Goal: Information Seeking & Learning: Learn about a topic

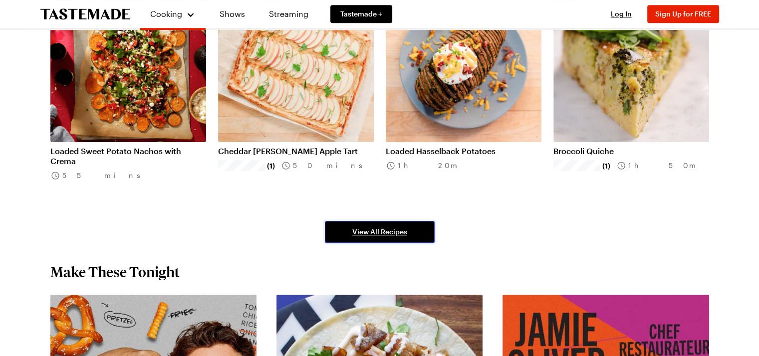
scroll to position [648, 0]
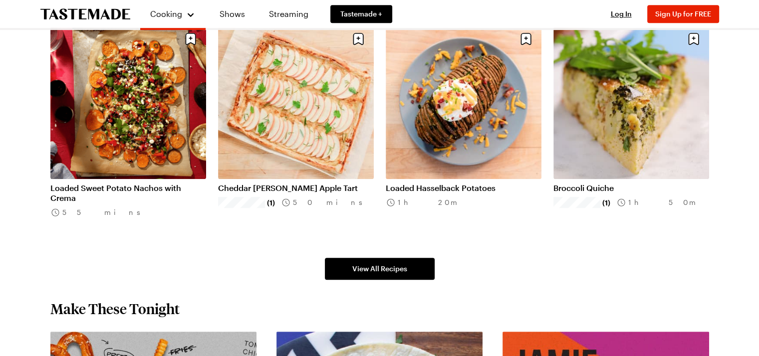
click at [385, 267] on span "View All Recipes" at bounding box center [379, 269] width 55 height 10
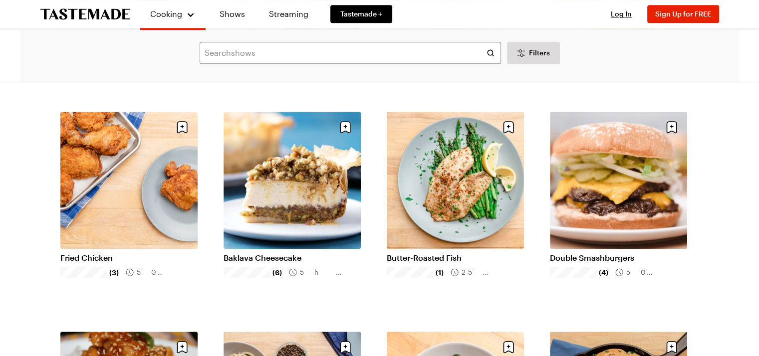
scroll to position [948, 0]
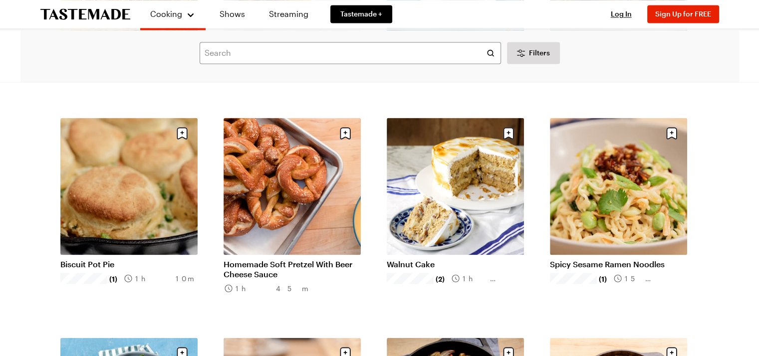
scroll to position [1796, 0]
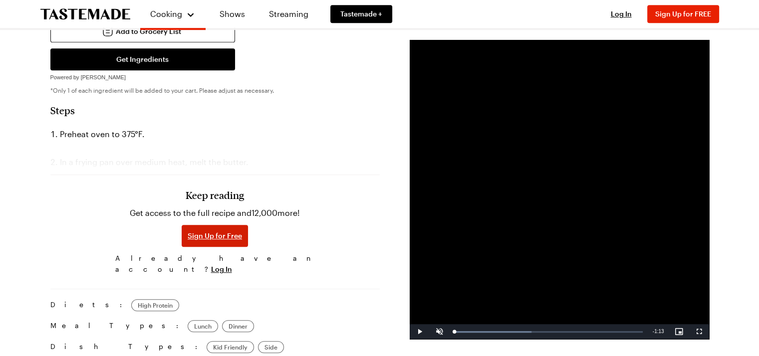
scroll to position [549, 0]
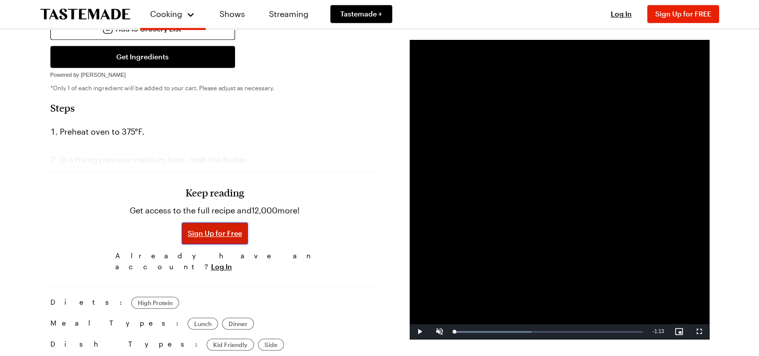
click at [215, 228] on span "Sign Up for Free" at bounding box center [215, 233] width 54 height 10
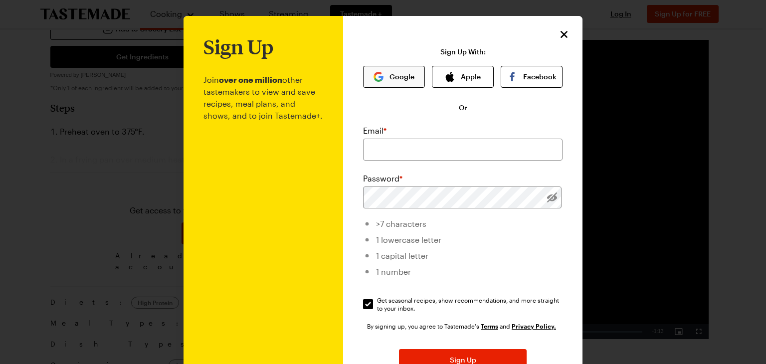
click at [396, 70] on button "Google" at bounding box center [394, 77] width 62 height 22
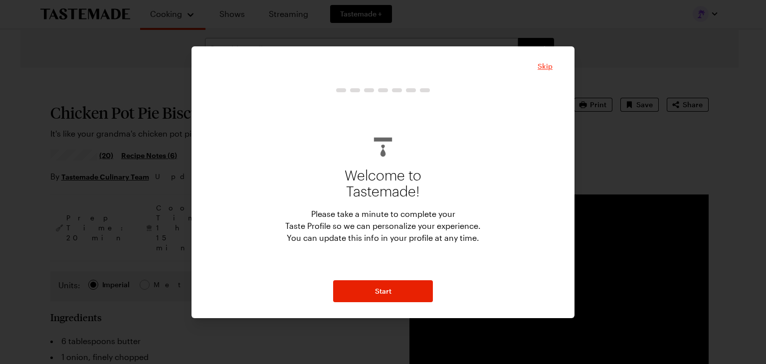
click at [543, 67] on span "Skip" at bounding box center [545, 66] width 15 height 10
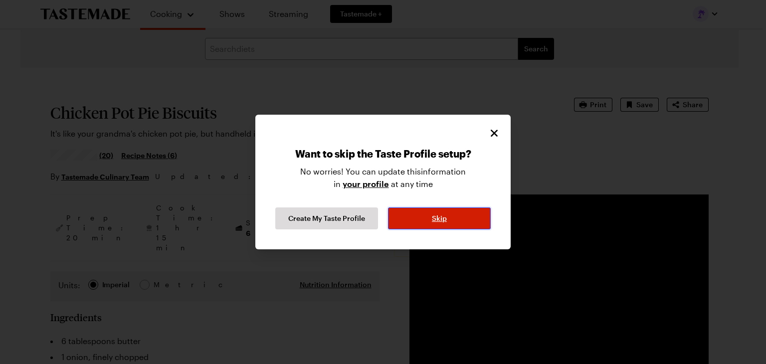
click at [447, 219] on button "Skip" at bounding box center [439, 218] width 103 height 22
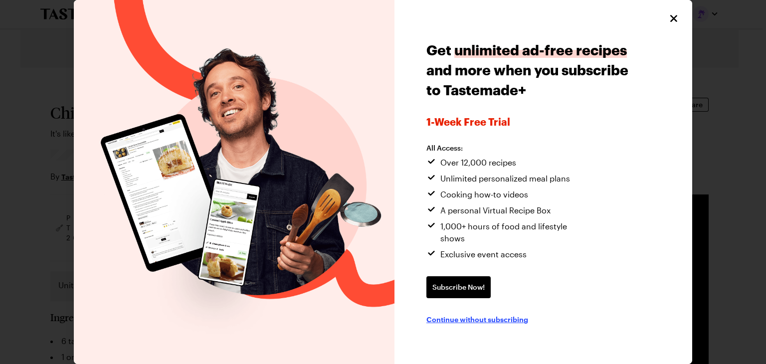
click at [469, 314] on span "Continue without subscribing" at bounding box center [477, 319] width 102 height 10
type textarea "x"
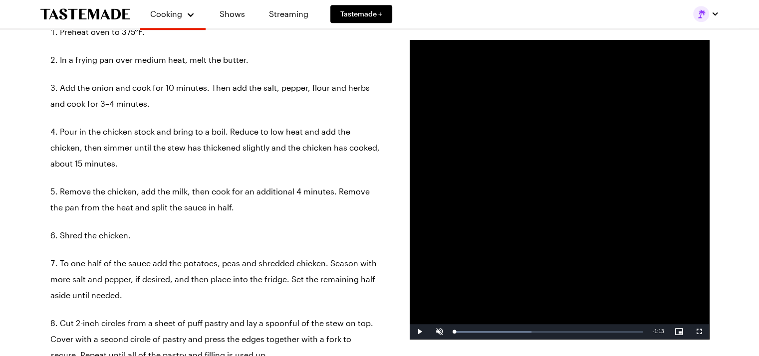
scroll to position [499, 0]
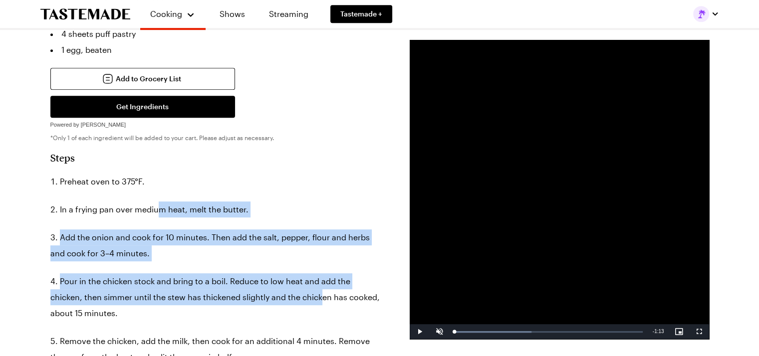
drag, startPoint x: 298, startPoint y: 198, endPoint x: 319, endPoint y: 254, distance: 60.6
click at [319, 273] on li "Pour in the chicken stock and bring to a boil. Reduce to low heat and add the c…" at bounding box center [214, 297] width 329 height 48
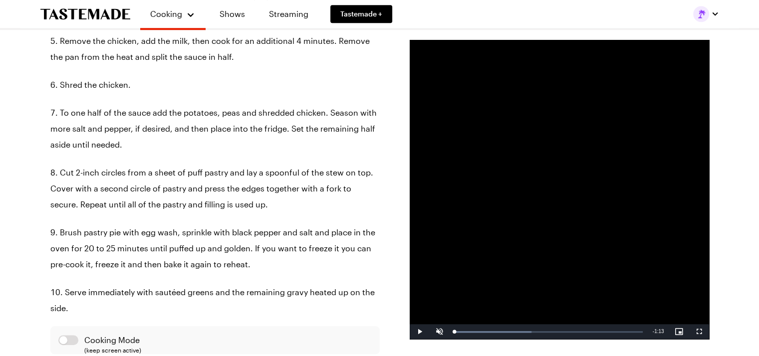
scroll to position [798, 0]
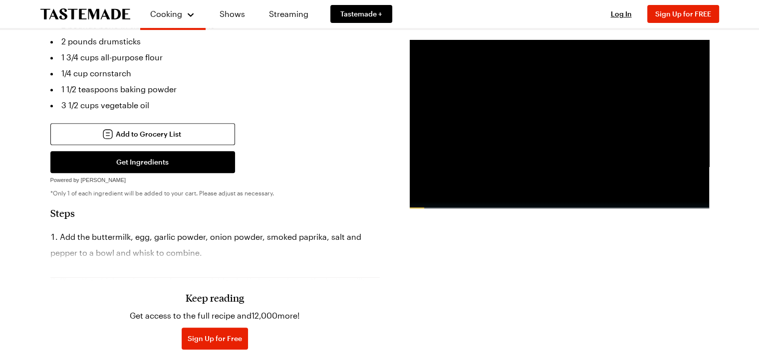
scroll to position [599, 0]
